Goal: Information Seeking & Learning: Learn about a topic

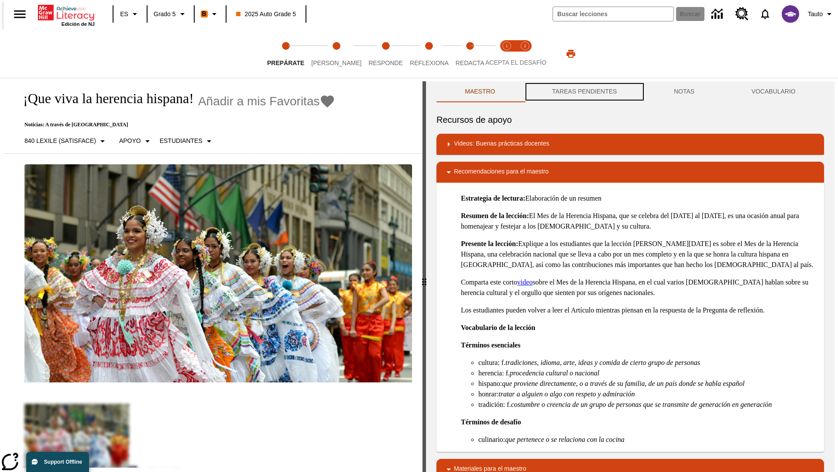
click at [584, 92] on button "TAREAS PENDIENTES" at bounding box center [585, 91] width 122 height 21
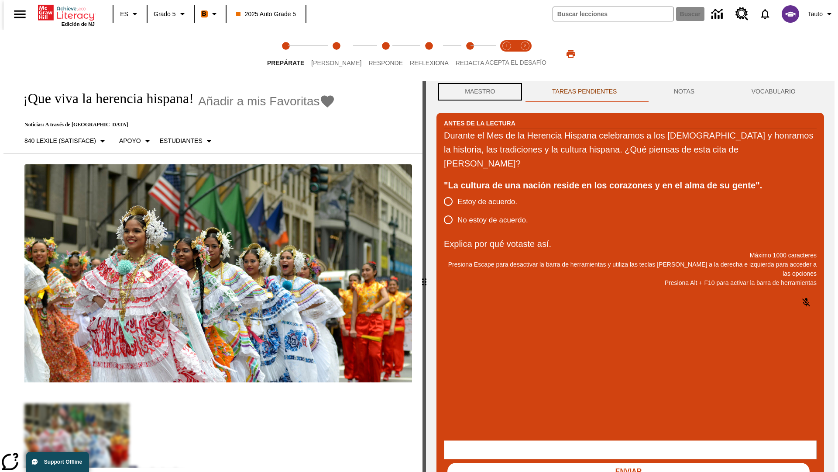
scroll to position [0, 0]
click at [478, 92] on button "Maestro" at bounding box center [480, 91] width 87 height 21
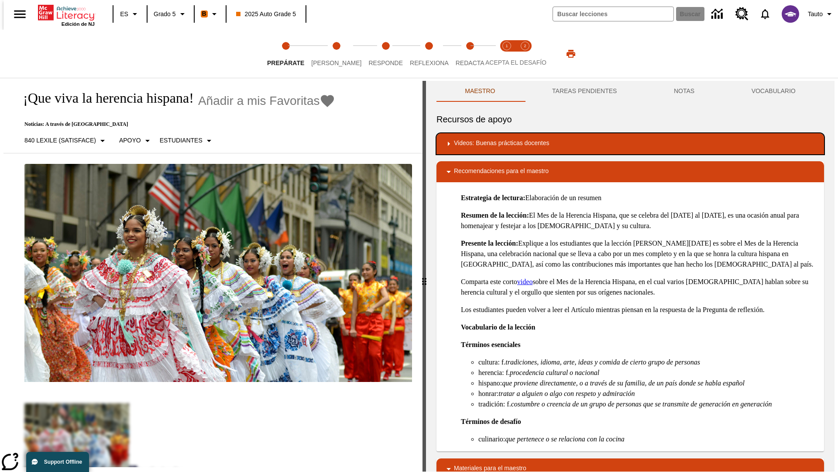
click at [630, 144] on div "Videos: Buenas prácticas docentes" at bounding box center [631, 143] width 374 height 10
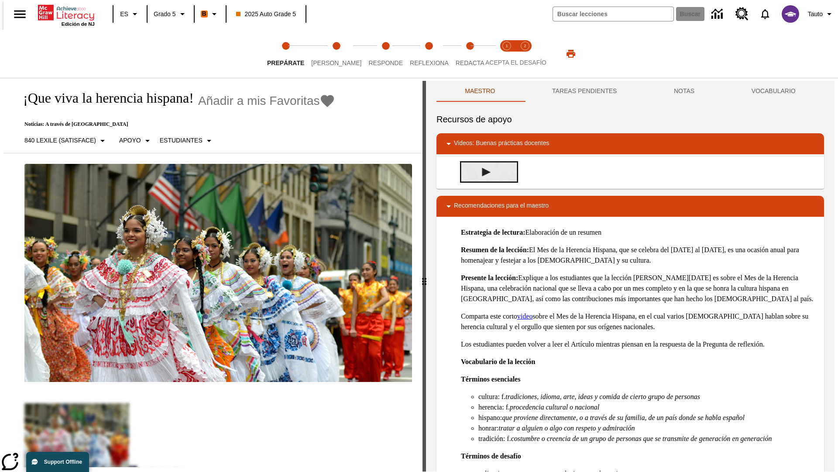
click at [483, 172] on img "Desarrollo del vocabulario académico" at bounding box center [486, 172] width 9 height 9
click at [329, 54] on span "[PERSON_NAME]" at bounding box center [336, 60] width 50 height 16
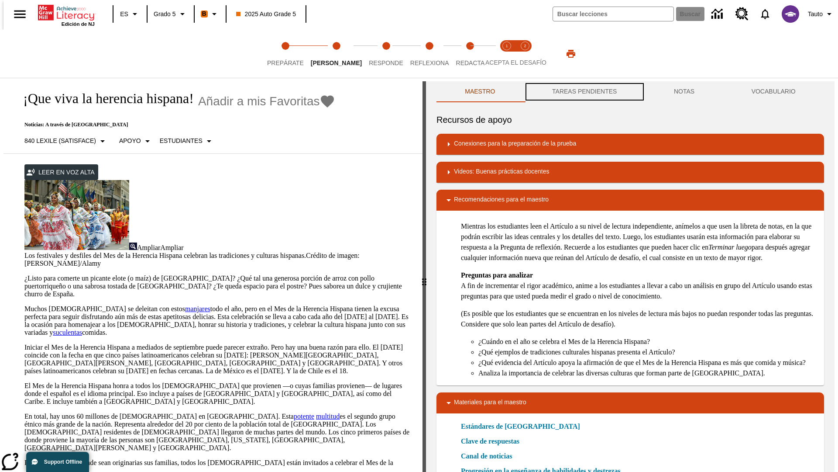
scroll to position [0, 0]
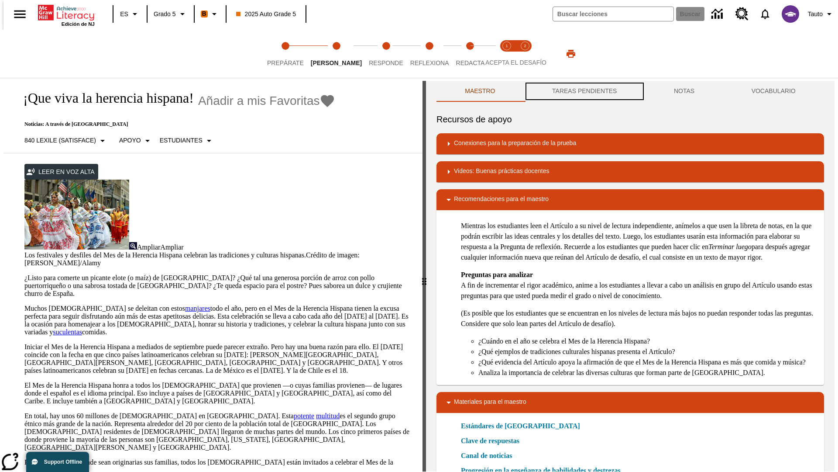
click at [584, 92] on button "TAREAS PENDIENTES" at bounding box center [585, 91] width 122 height 21
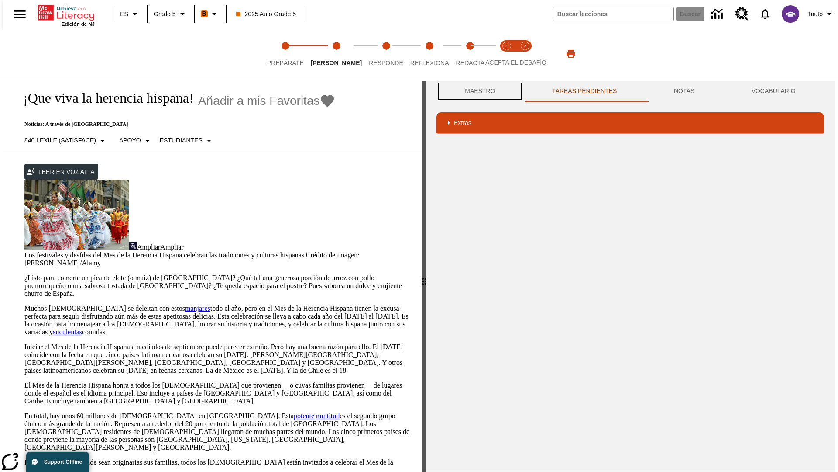
click at [478, 91] on button "Maestro" at bounding box center [480, 91] width 87 height 21
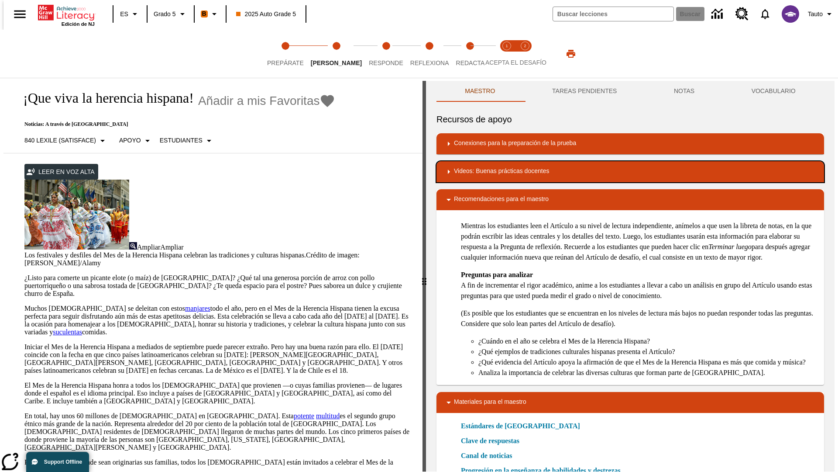
click at [630, 172] on div "Videos: Buenas prácticas docentes" at bounding box center [631, 171] width 374 height 10
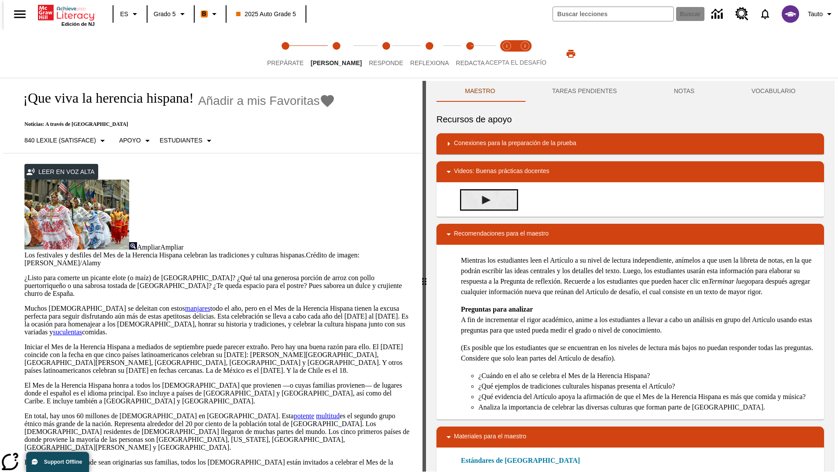
click at [483, 200] on img "Summarization" at bounding box center [486, 200] width 9 height 9
click at [507, 54] on span "Acepta el desafío lee step 1 of 2" at bounding box center [506, 60] width 11 height 16
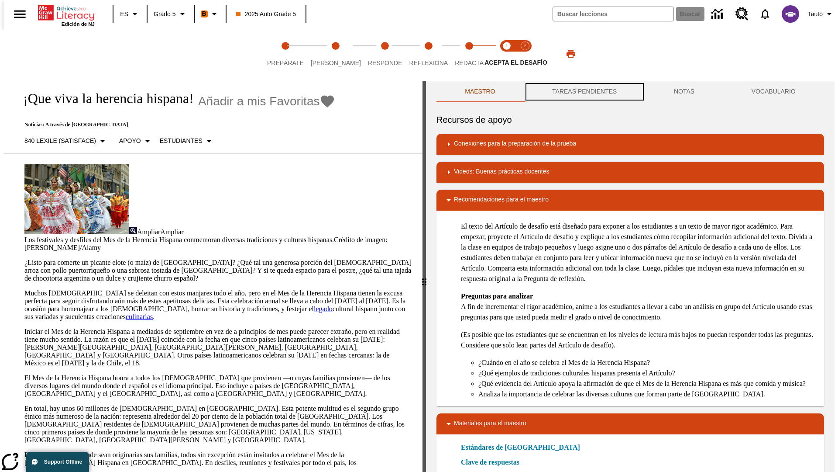
scroll to position [0, 0]
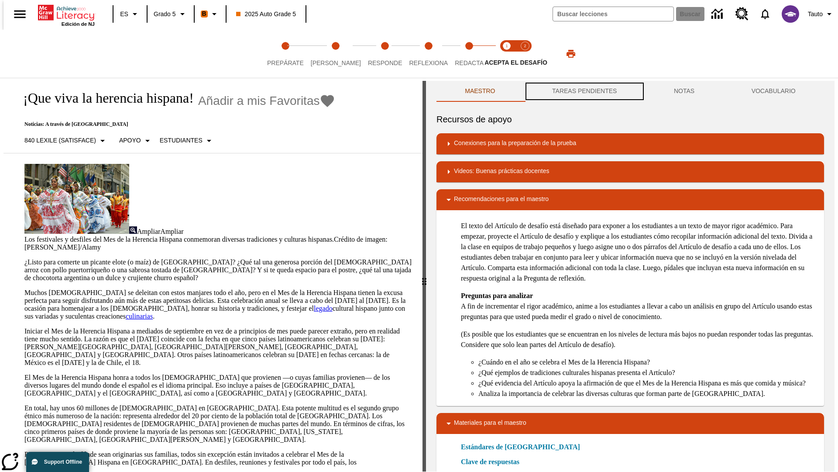
click at [584, 92] on button "TAREAS PENDIENTES" at bounding box center [585, 91] width 122 height 21
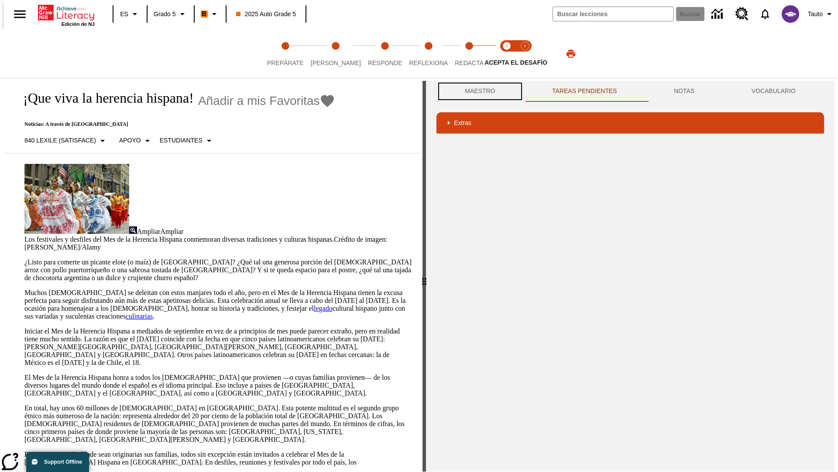
click at [478, 91] on button "Maestro" at bounding box center [480, 91] width 87 height 21
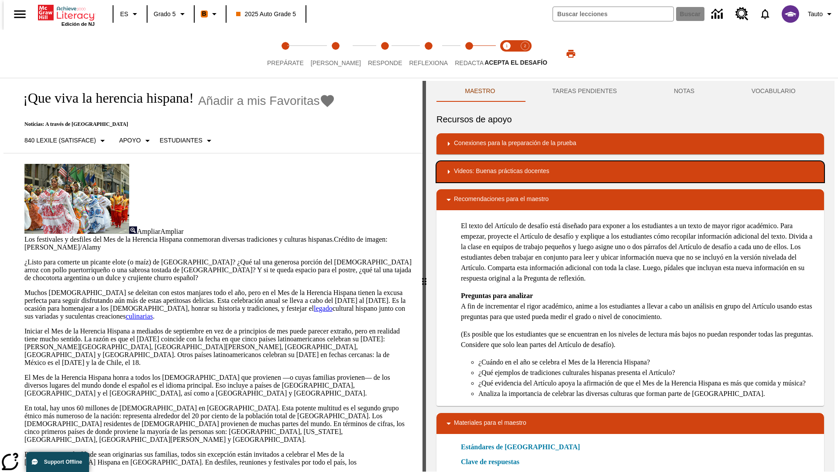
click at [630, 172] on div "Videos: Buenas prácticas docentes" at bounding box center [631, 171] width 374 height 10
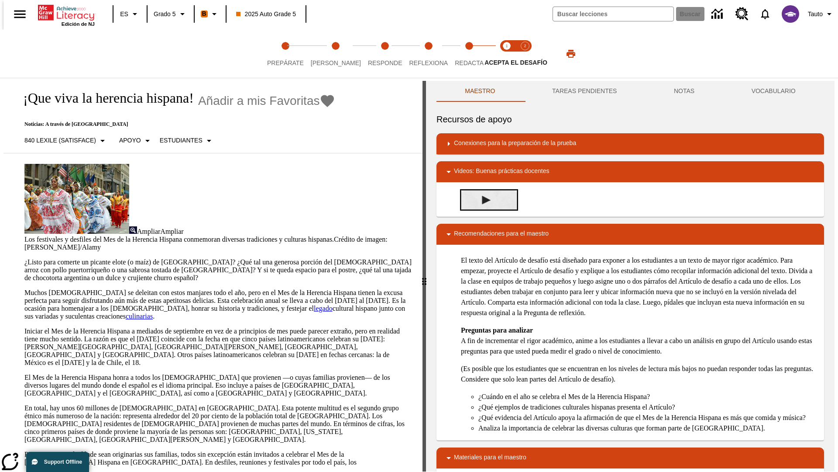
click at [483, 200] on img "Lectura Analítica con textos complejos" at bounding box center [486, 200] width 9 height 9
